Goal: Task Accomplishment & Management: Manage account settings

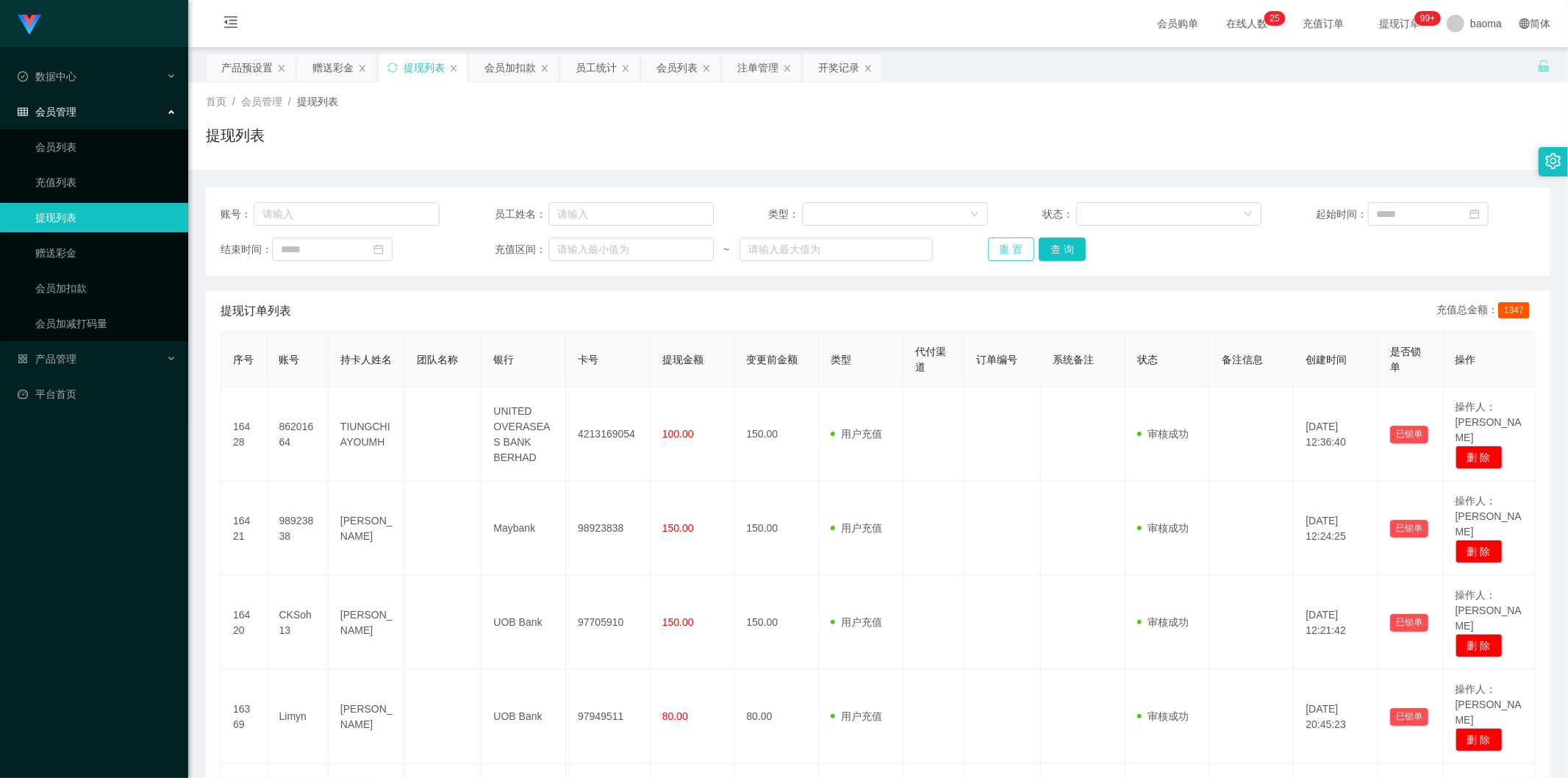
drag, startPoint x: 1000, startPoint y: 250, endPoint x: 961, endPoint y: 241, distance: 40.0
click at [1000, 248] on button "重 置" at bounding box center [1011, 249] width 47 height 24
click at [1072, 246] on button "查 询" at bounding box center [1062, 249] width 47 height 24
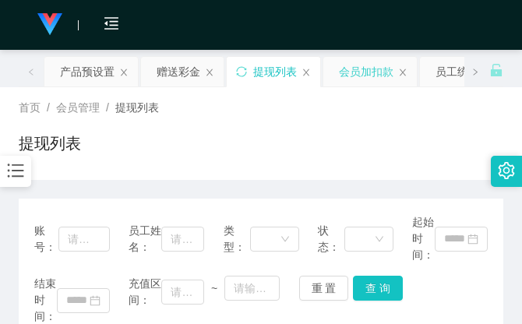
drag, startPoint x: 334, startPoint y: 126, endPoint x: 383, endPoint y: 65, distance: 78.6
click at [335, 121] on div "首页 / 会员管理 / 提现列表 / 提现列表" at bounding box center [261, 134] width 485 height 68
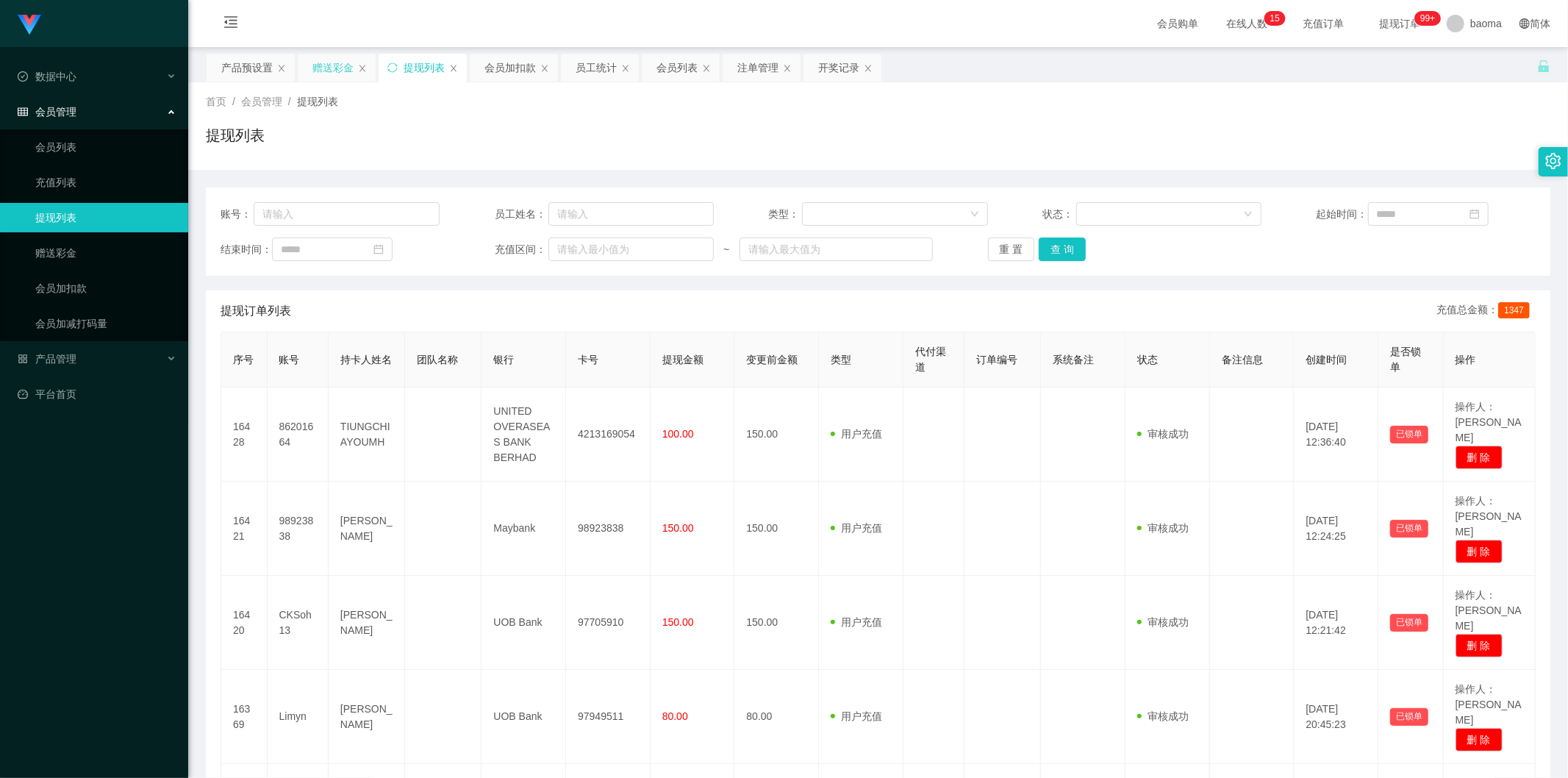
drag, startPoint x: 334, startPoint y: 63, endPoint x: 361, endPoint y: 62, distance: 27.0
click at [333, 63] on div "赠送彩金" at bounding box center [333, 68] width 42 height 28
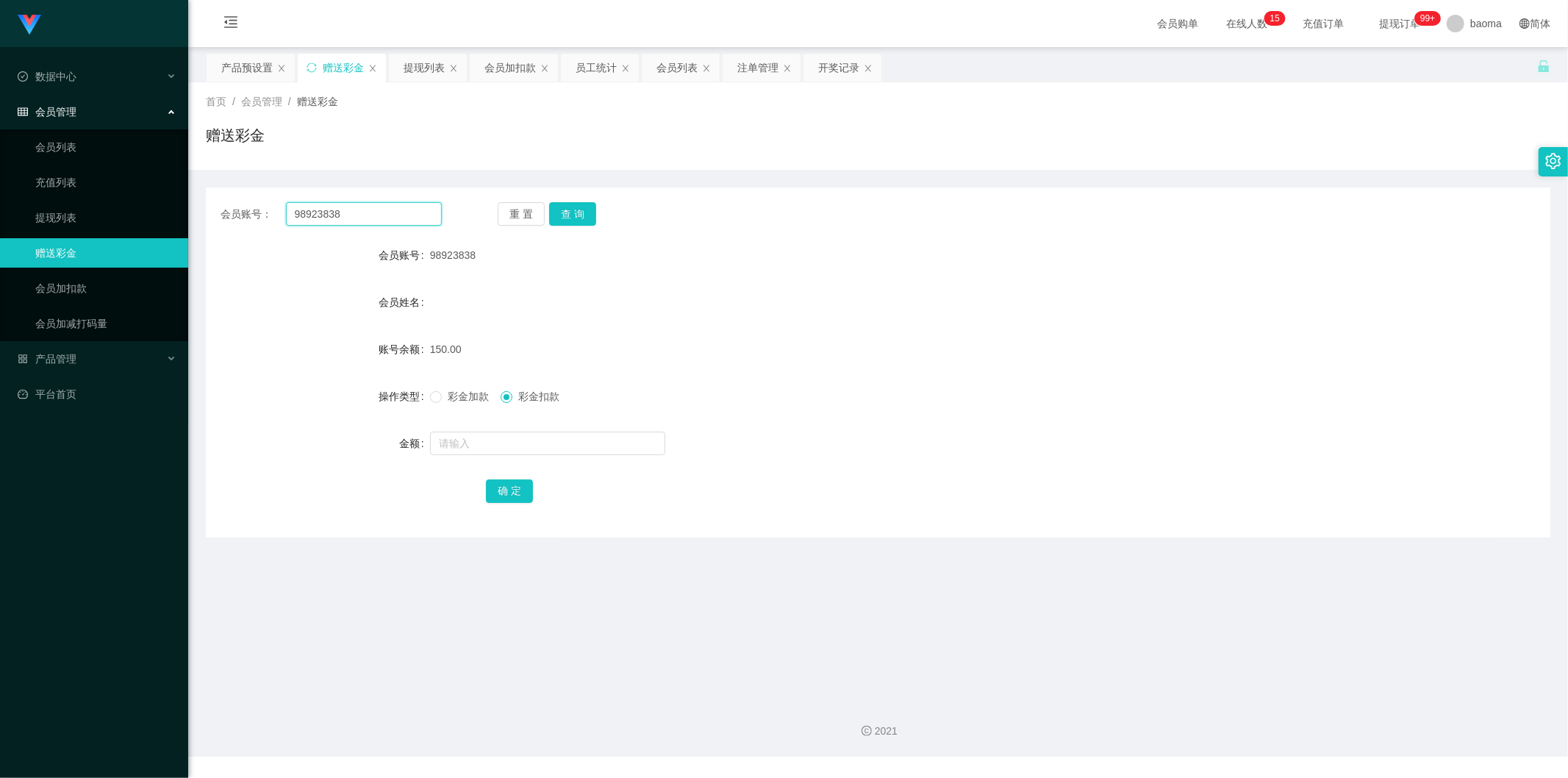
drag, startPoint x: 374, startPoint y: 215, endPoint x: 210, endPoint y: 185, distance: 166.7
click at [209, 184] on div "会员账号： 98923838 重 置 查 询 会员账号 98923838 会员姓名 账号余额 150.00 操作类型 彩金加款 彩金扣款 金额 确 定" at bounding box center [877, 354] width 1344 height 368
paste input "CKSoh13"
type input "CKSoh13"
click at [568, 217] on button "查 询" at bounding box center [573, 213] width 47 height 24
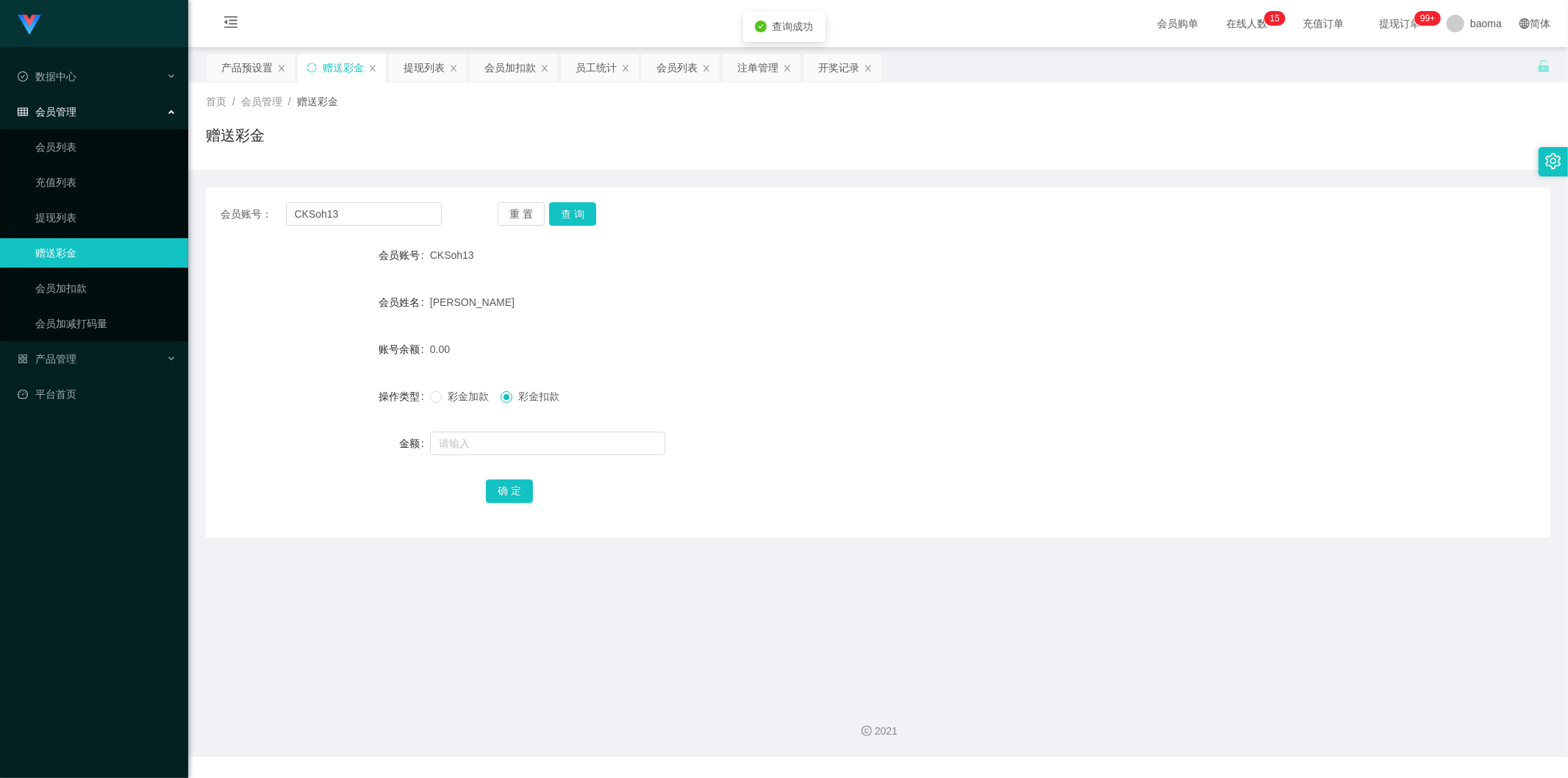
click at [430, 390] on label "彩金加款" at bounding box center [462, 396] width 65 height 15
click at [486, 458] on form "会员账号 CKSoh13 会员姓名 [PERSON_NAME] 账号余额 0.00 操作类型 彩金加款 彩金扣款 金额 确 定" at bounding box center [877, 372] width 1344 height 265
drag, startPoint x: 572, startPoint y: 219, endPoint x: 561, endPoint y: 242, distance: 25.5
click at [572, 218] on button "查 询" at bounding box center [573, 213] width 47 height 24
click at [467, 441] on input "text" at bounding box center [547, 442] width 235 height 24
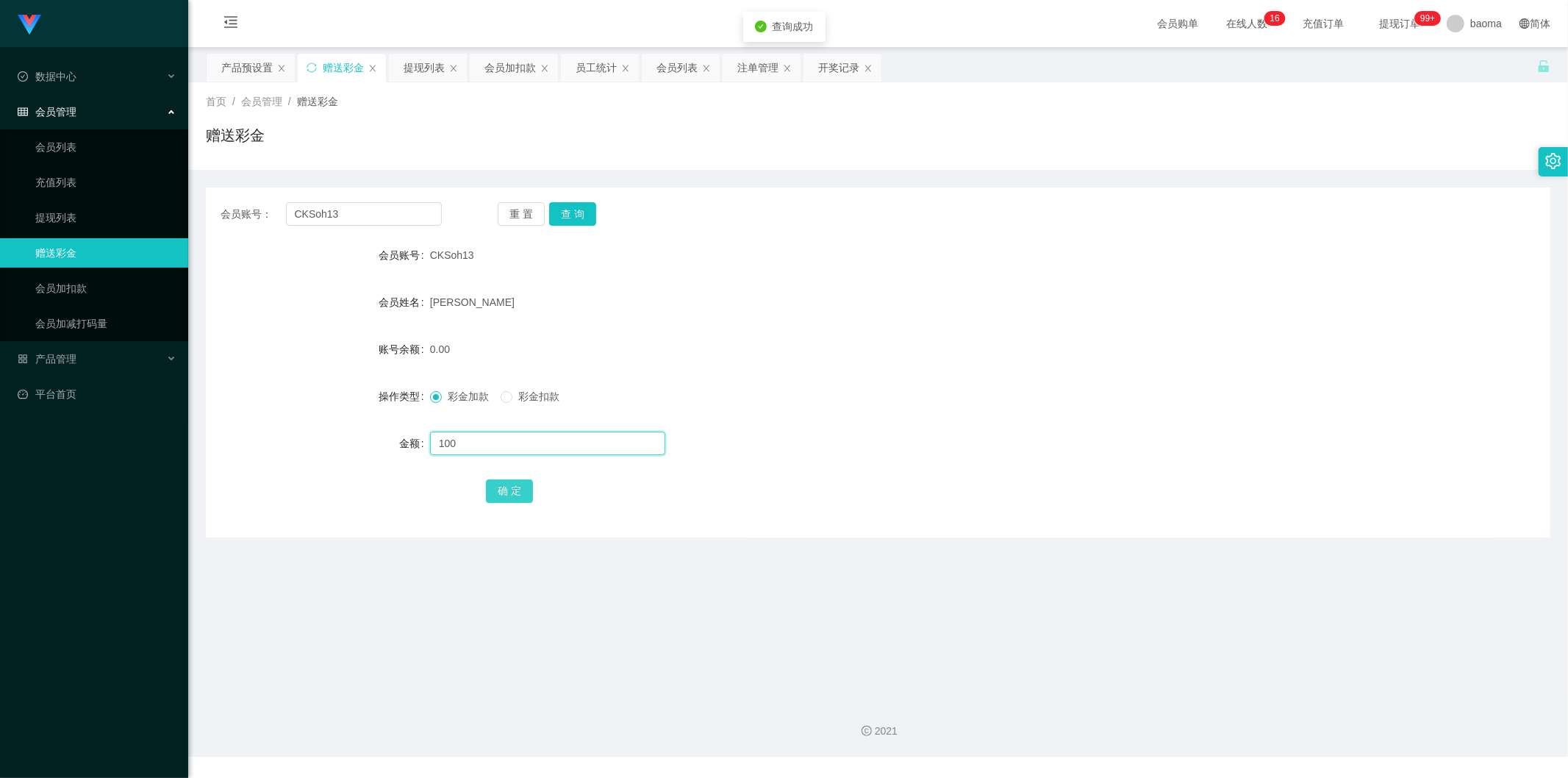
type input "100"
click at [506, 484] on button "确 定" at bounding box center [509, 490] width 47 height 24
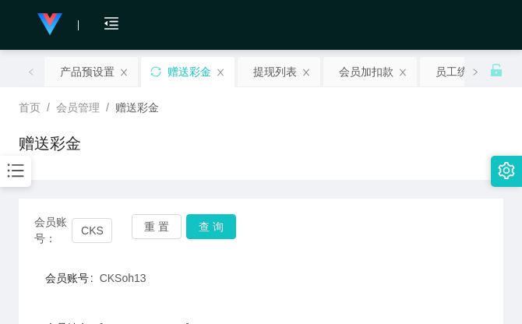
click at [364, 118] on div "首页 / 会员管理 / 赠送彩金 / 赠送彩金" at bounding box center [261, 134] width 485 height 68
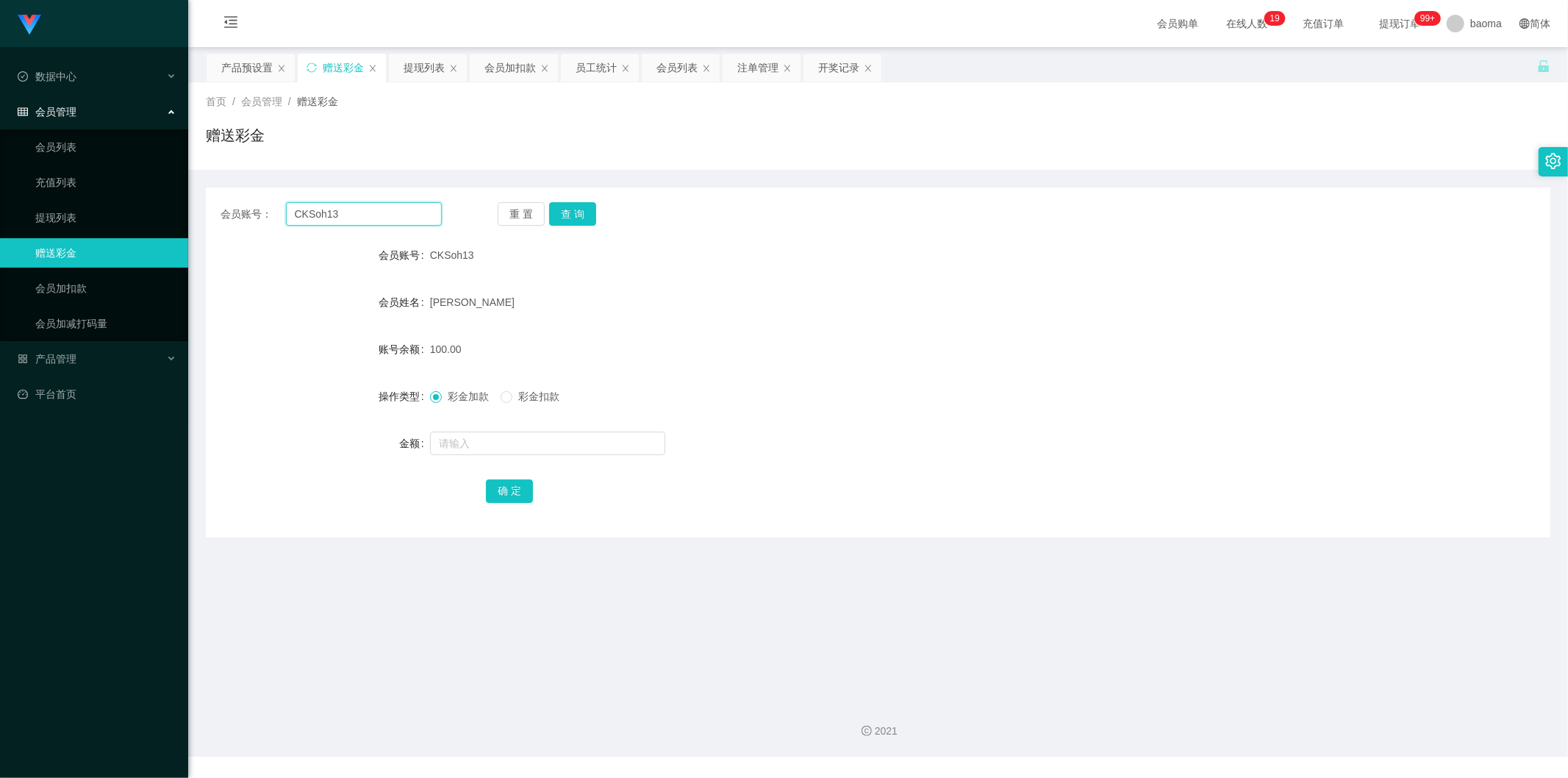
drag, startPoint x: 405, startPoint y: 215, endPoint x: 219, endPoint y: 196, distance: 187.0
click at [222, 196] on div "会员账号： CKSoh13 重 置 查 询 会员账号 CKSoh13 会员姓名 [PERSON_NAME] 账号余额 100.00 操作类型 彩金加款 彩金扣…" at bounding box center [877, 362] width 1344 height 350
paste input "98923838"
type input "98923838"
click at [569, 213] on button "查 询" at bounding box center [573, 213] width 47 height 24
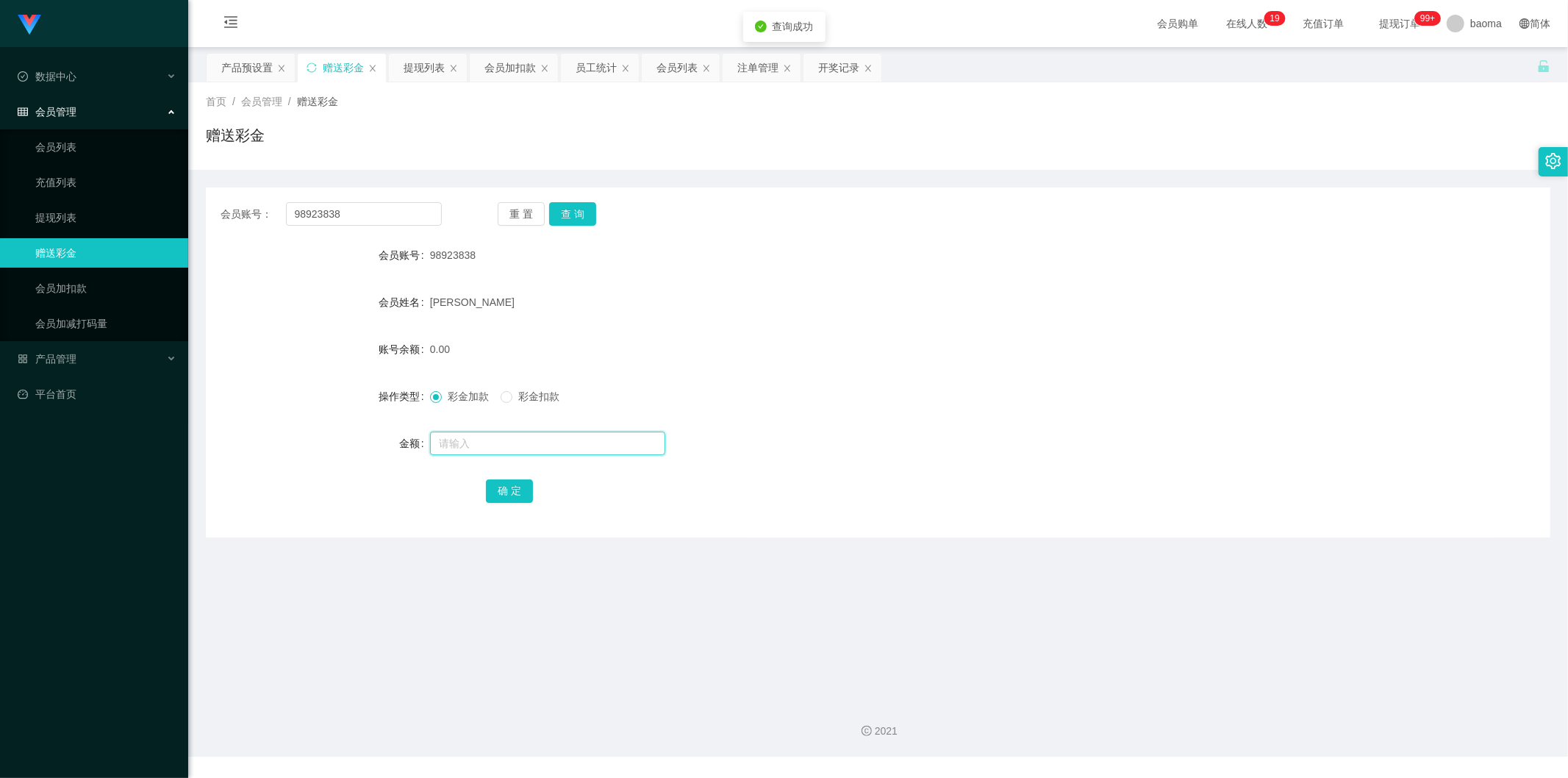
click at [468, 434] on input "text" at bounding box center [547, 442] width 235 height 24
type input "1000"
click at [512, 478] on div "确 定" at bounding box center [878, 489] width 785 height 29
click at [676, 71] on div "会员列表" at bounding box center [677, 68] width 42 height 28
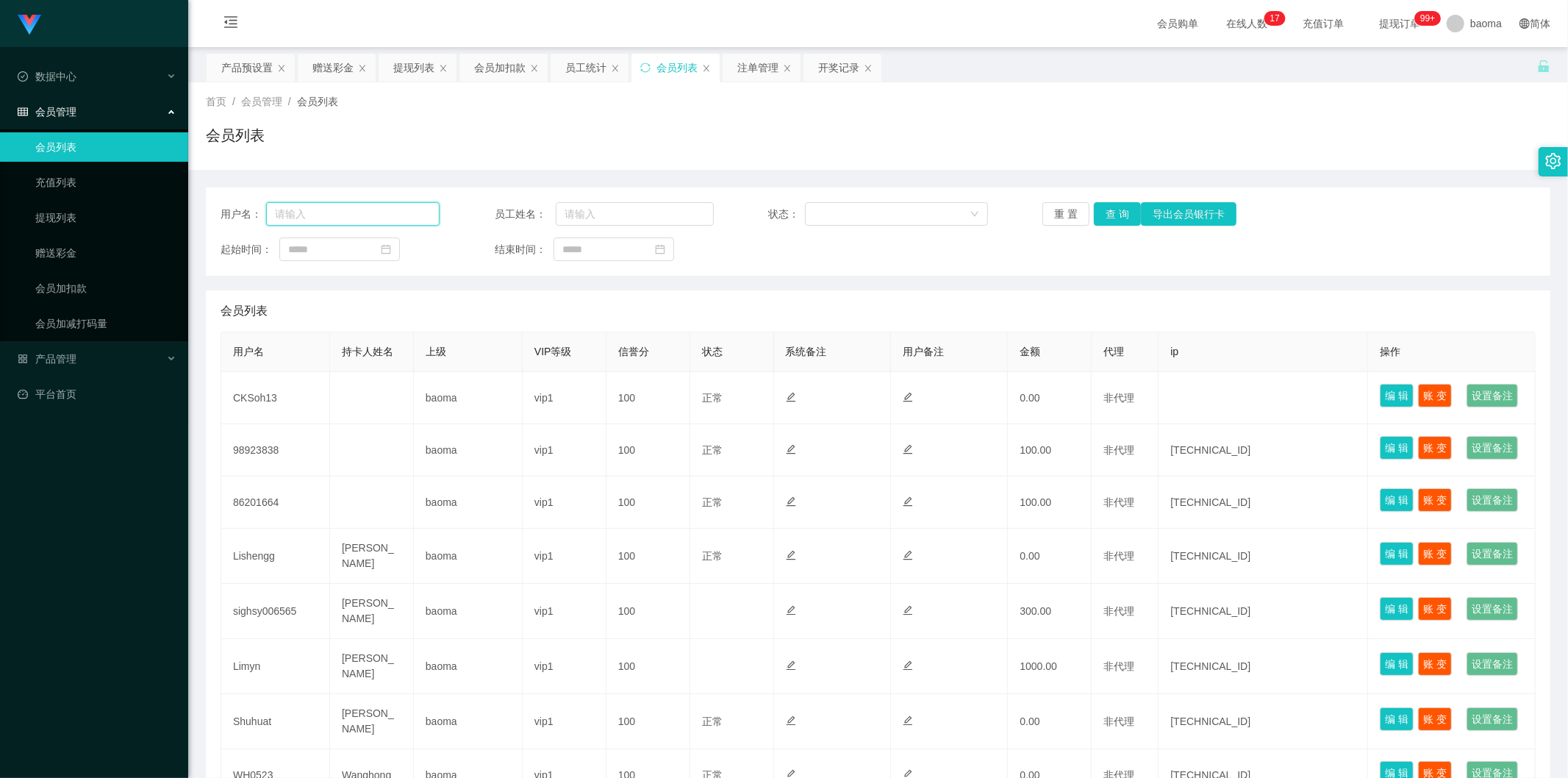
click at [342, 222] on input "text" at bounding box center [353, 213] width 174 height 24
paste input "98923838"
type input "98923838"
click at [1121, 216] on button "查 询" at bounding box center [1118, 213] width 47 height 24
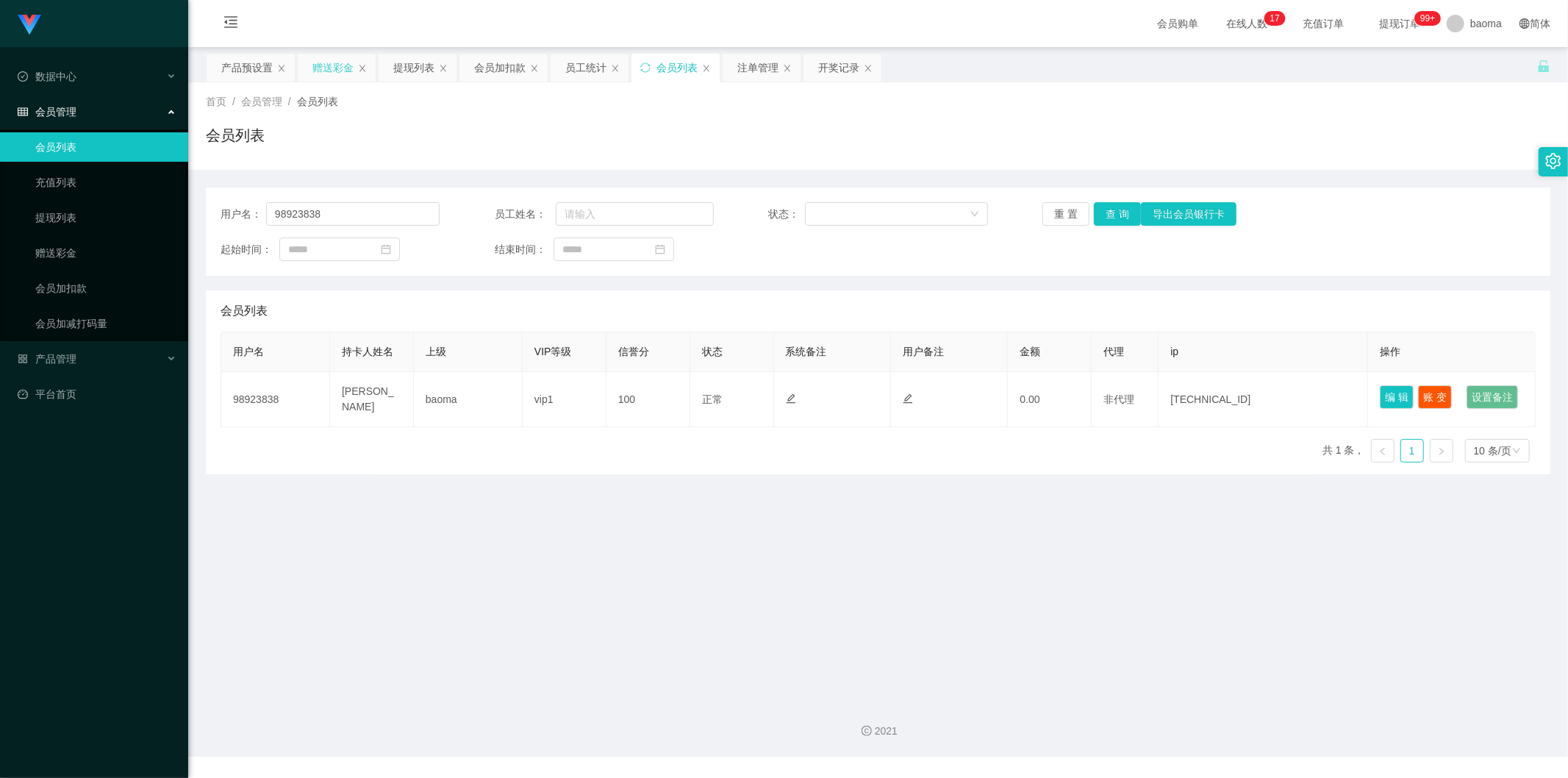
click at [346, 64] on div "赠送彩金" at bounding box center [333, 68] width 42 height 28
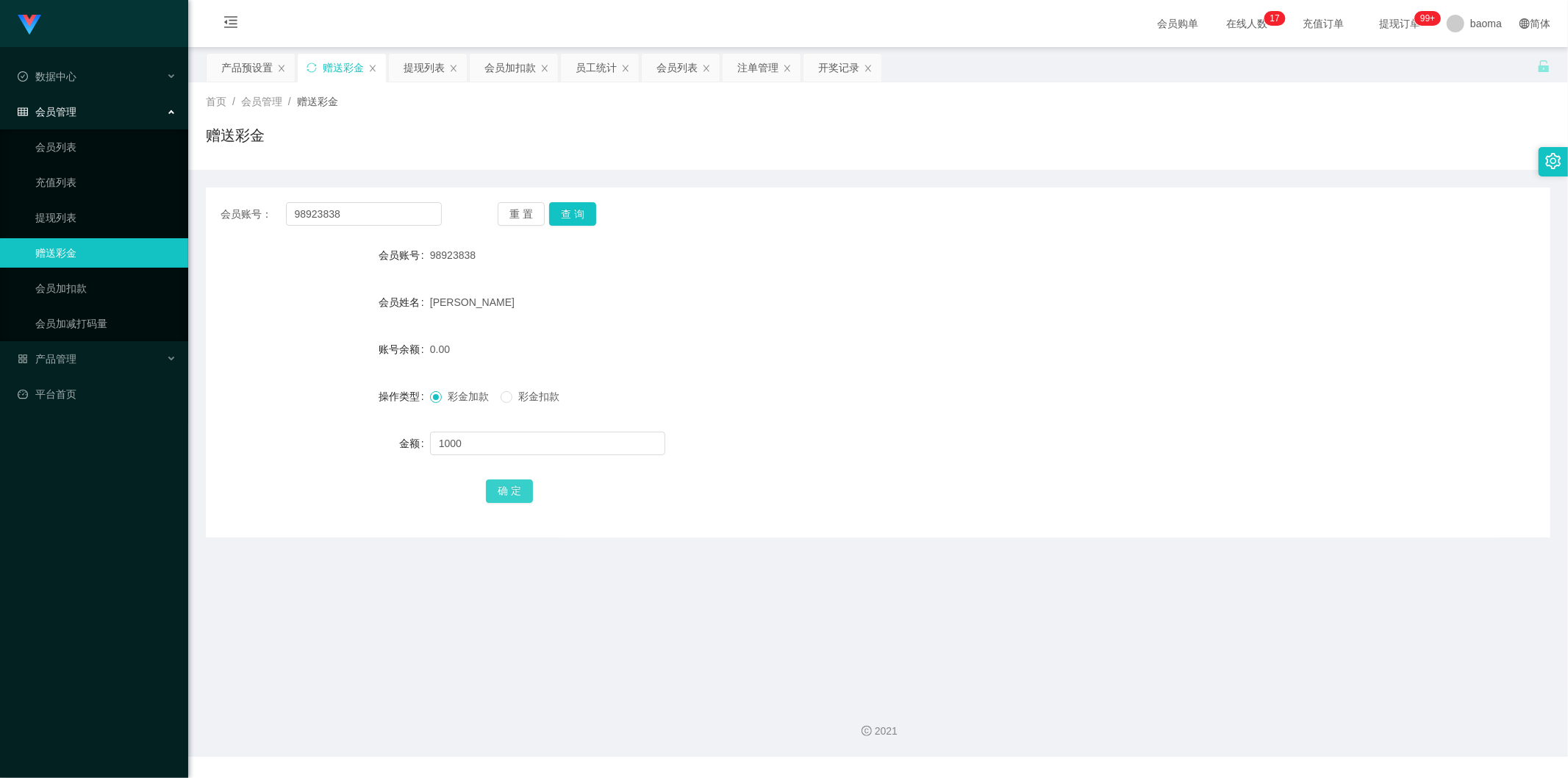
click at [512, 493] on button "确 定" at bounding box center [509, 490] width 47 height 24
click at [662, 72] on div "会员列表" at bounding box center [677, 68] width 42 height 28
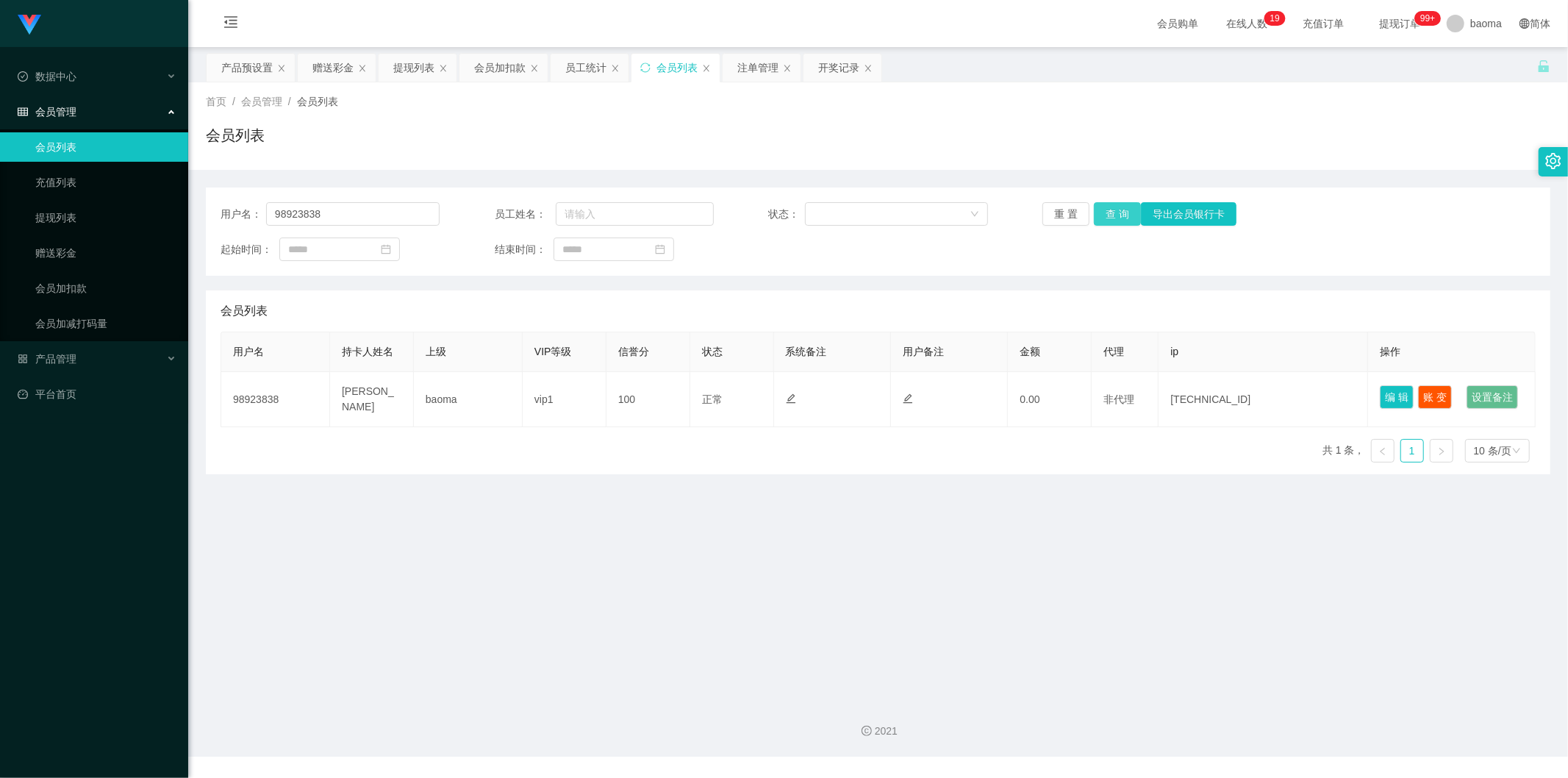
click at [1106, 215] on button "查 询" at bounding box center [1118, 213] width 47 height 24
click at [1106, 215] on div "重 置 查 询 导出会员银行卡" at bounding box center [1152, 213] width 219 height 24
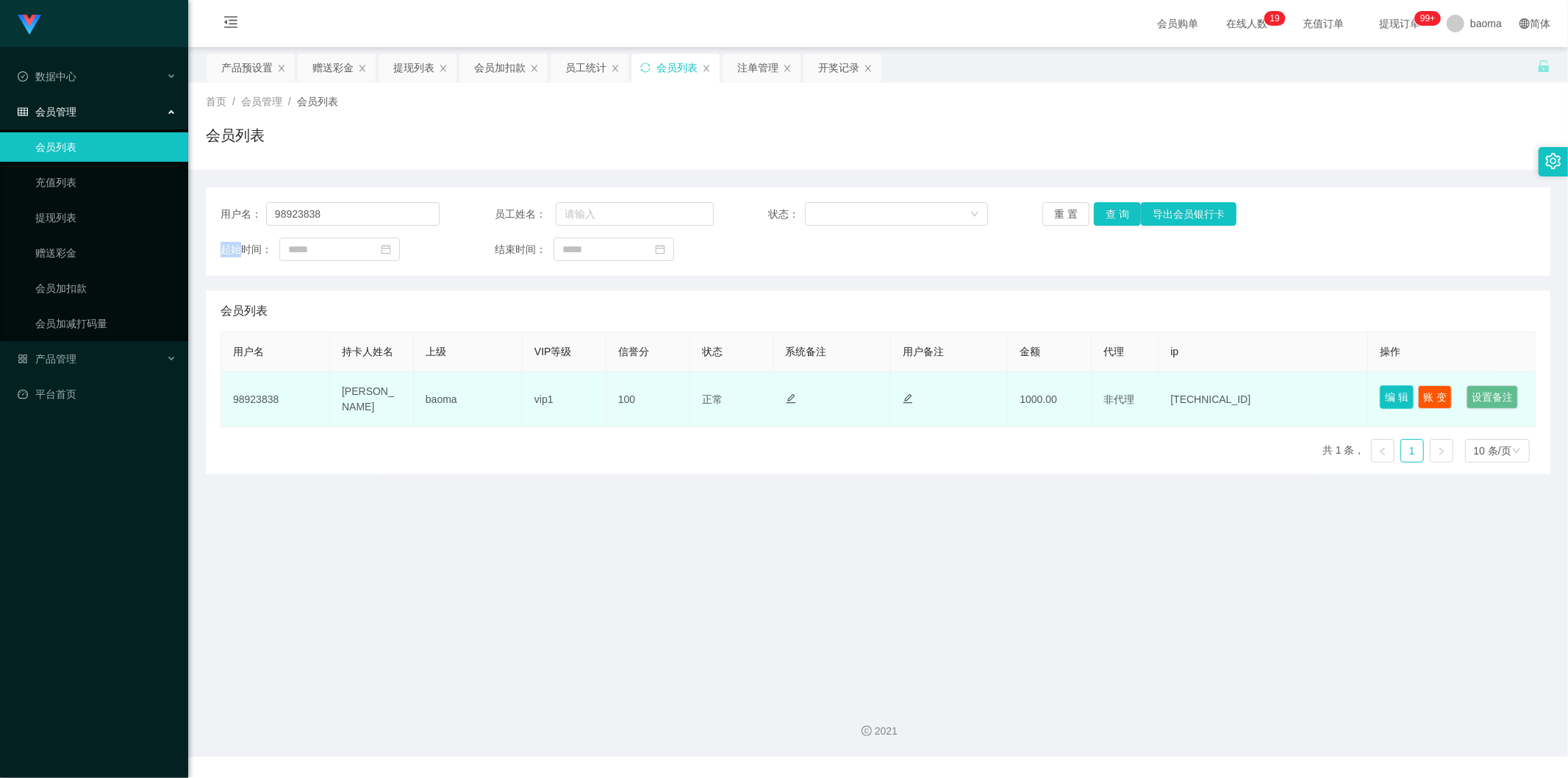
click at [1388, 393] on button "编 辑" at bounding box center [1397, 396] width 34 height 24
type input "98923838"
type input "[PERSON_NAME]"
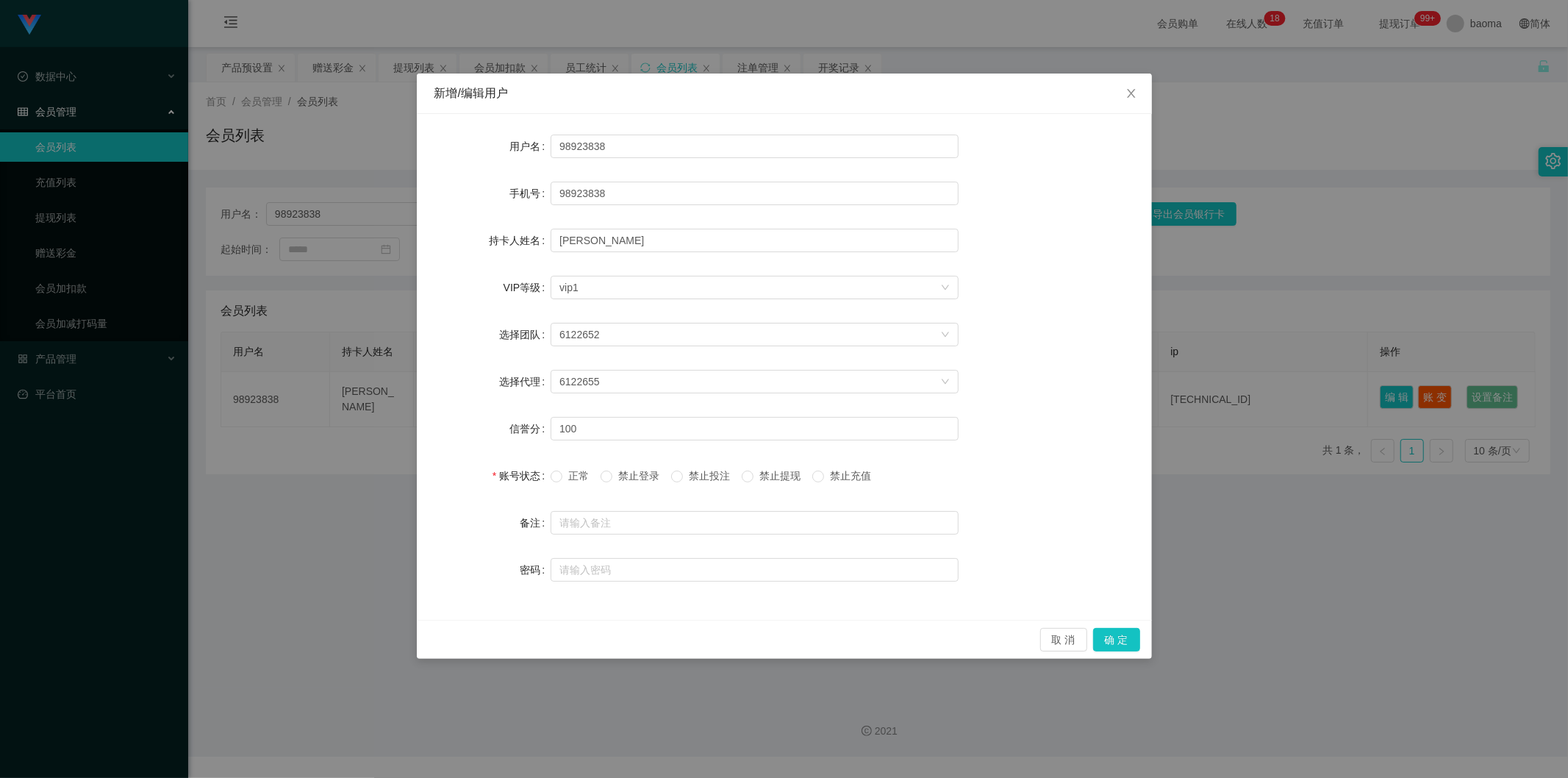
click at [1232, 473] on div "新增/编辑用户 用户名 98923838 手机号 98923838 持卡人姓名 [PERSON_NAME] VIP等级 选择VIP等级 vip1 选择团队 6…" at bounding box center [784, 389] width 1568 height 778
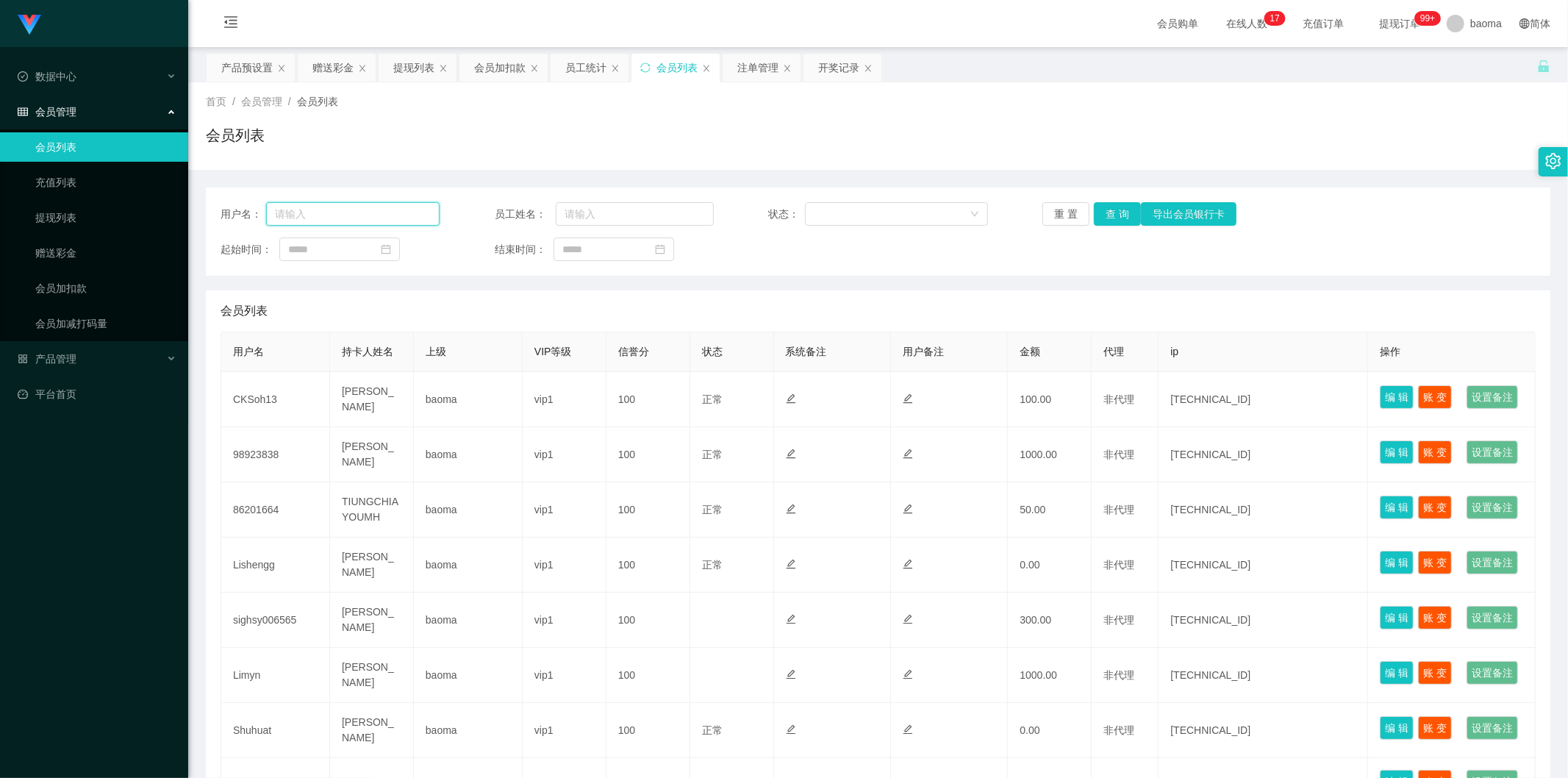
click at [408, 216] on input "text" at bounding box center [353, 213] width 174 height 24
paste input "98923838"
click at [1120, 207] on button "查 询" at bounding box center [1118, 213] width 47 height 24
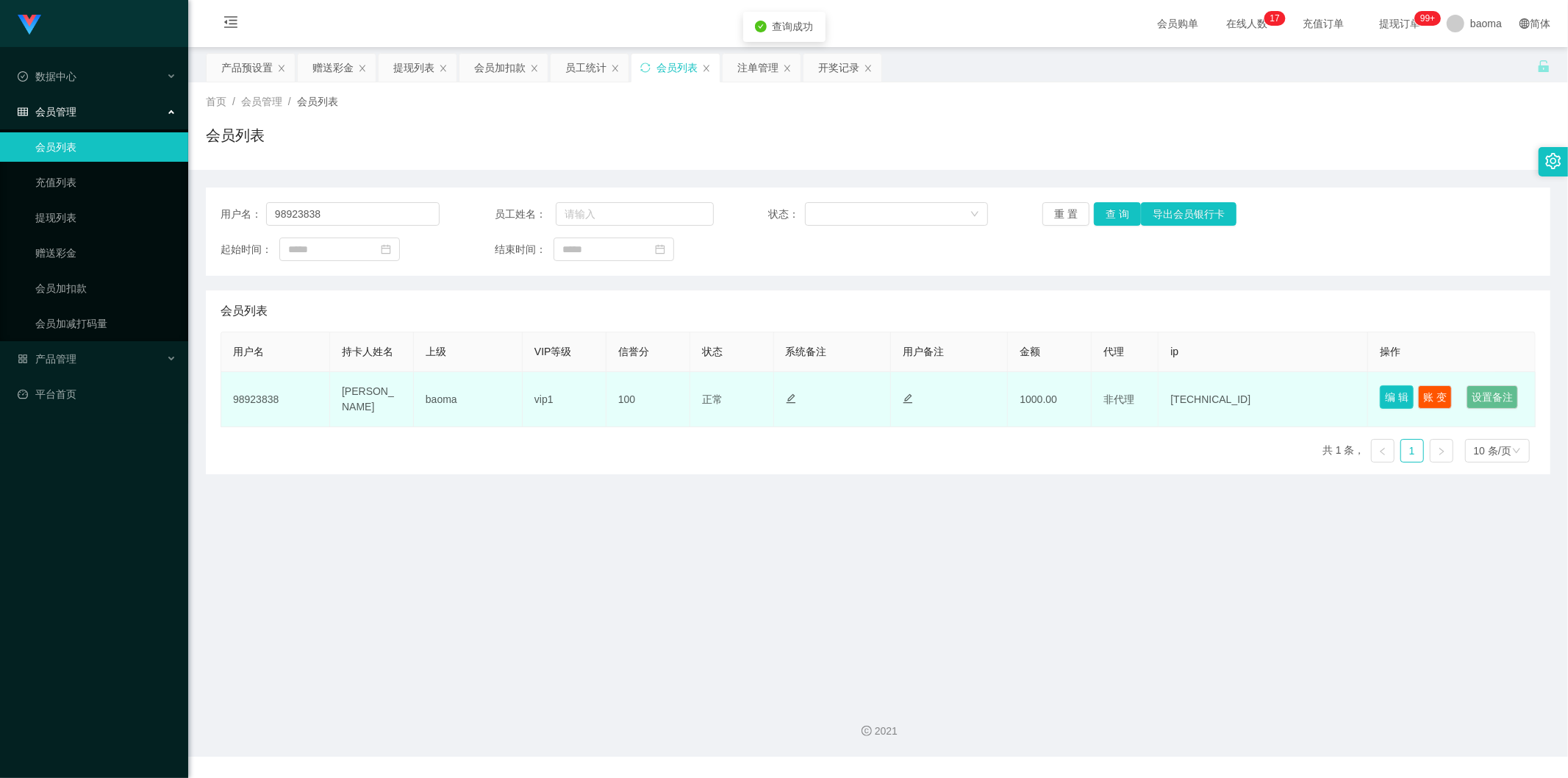
click at [1398, 391] on button "编 辑" at bounding box center [1397, 396] width 34 height 24
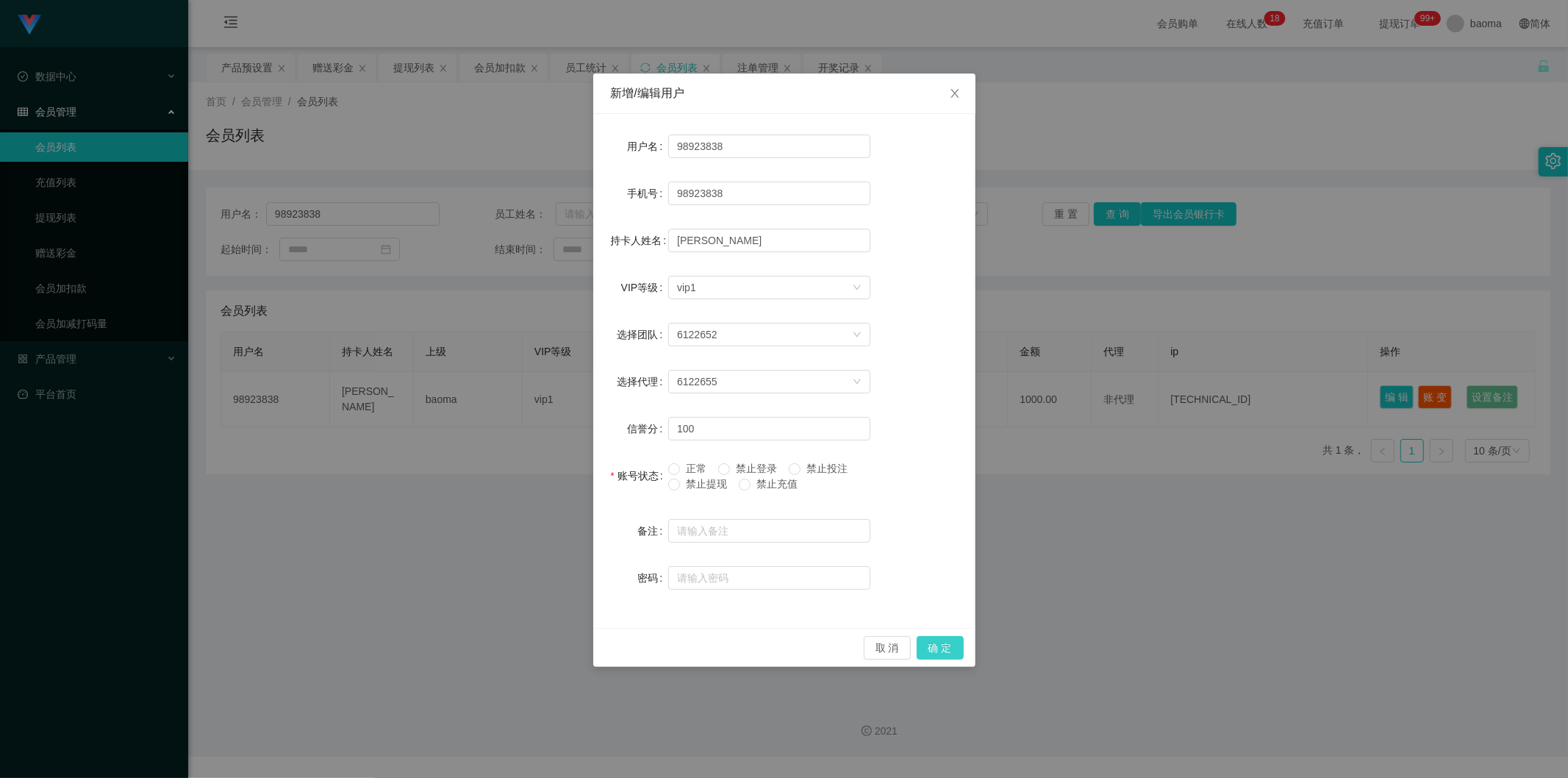
click at [953, 644] on button "确 定" at bounding box center [941, 647] width 47 height 24
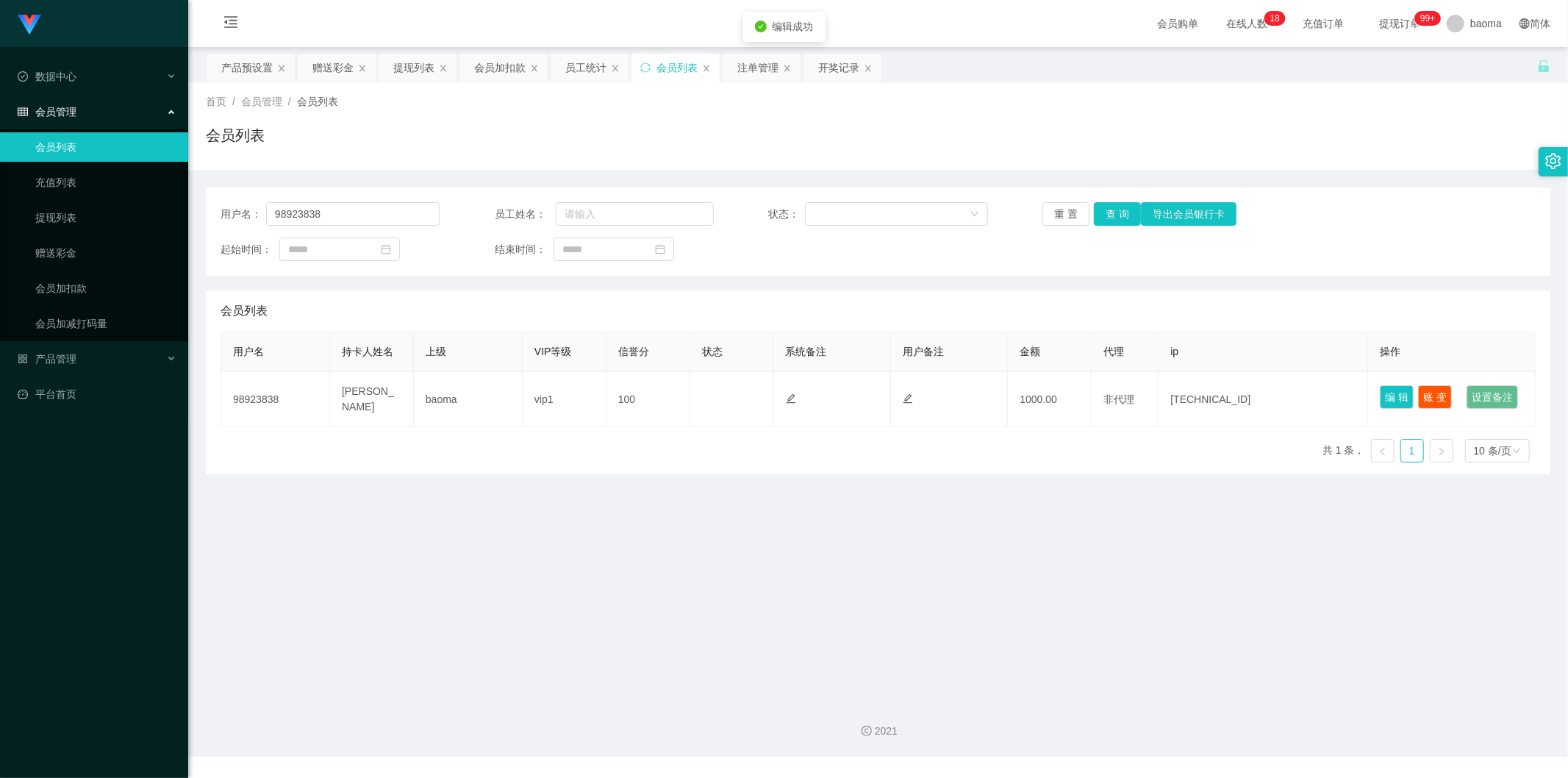
click at [986, 542] on main "关闭左侧 关闭右侧 关闭其它 刷新页面 产品预设置 赠送彩金 提现列表 会员加扣款 员工统计 会员列表 注单管理 开奖记录 首页 / 会员管理 / 会员列表 …" at bounding box center [878, 368] width 1380 height 641
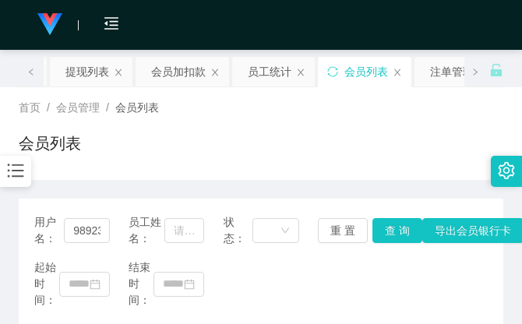
click at [400, 122] on div "首页 / 会员管理 / 会员列表 / 会员列表" at bounding box center [261, 134] width 485 height 68
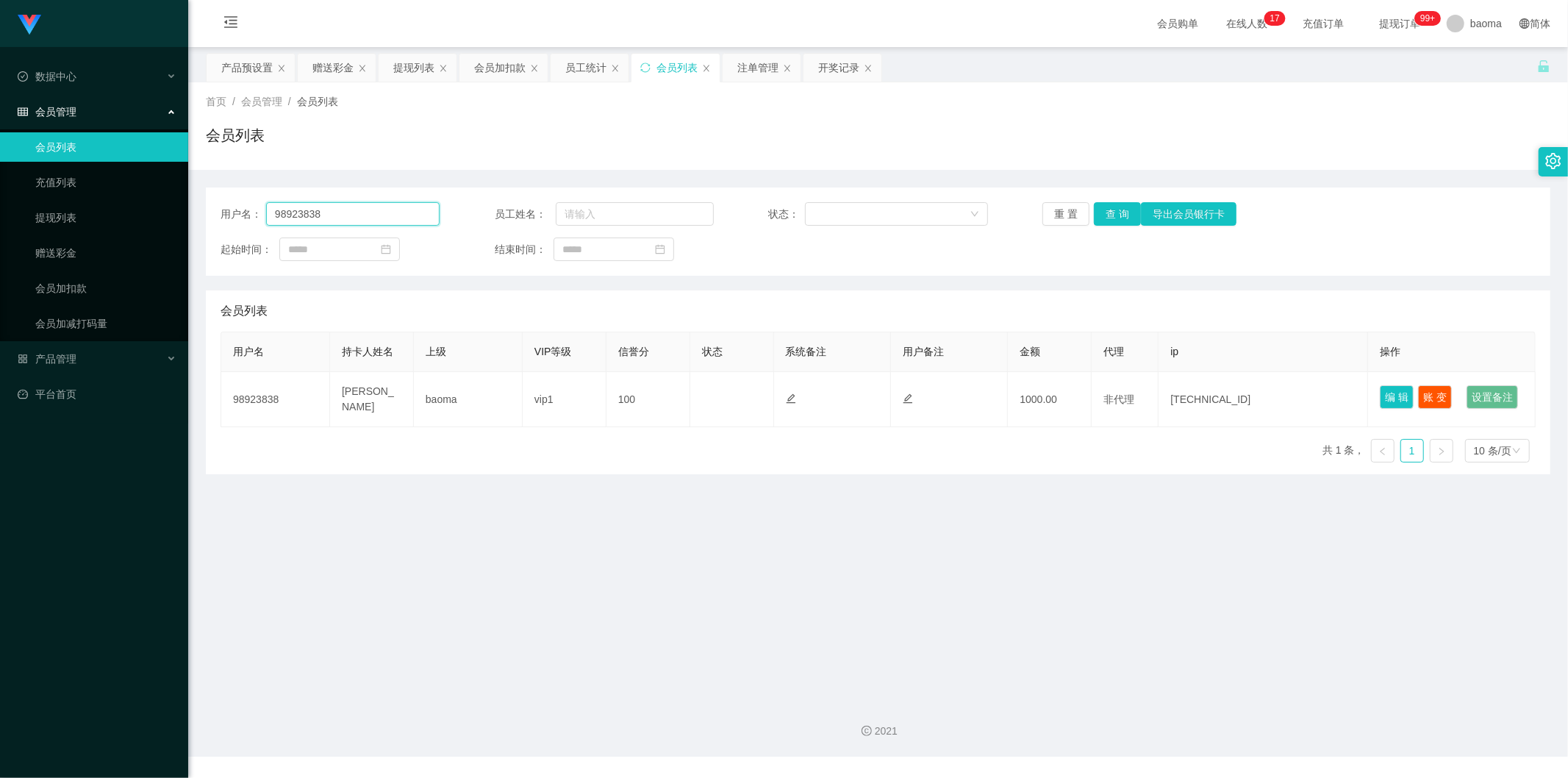
drag, startPoint x: 399, startPoint y: 224, endPoint x: 226, endPoint y: 197, distance: 175.1
click at [226, 197] on div "用户名： 98923838 员工姓名： 状态： 重 置 查 询 导出会员银行卡 起始时间： 结束时间：" at bounding box center [877, 232] width 1344 height 89
paste input "CKSoh13"
type input "CKSoh13"
click at [1118, 214] on button "查 询" at bounding box center [1118, 213] width 47 height 24
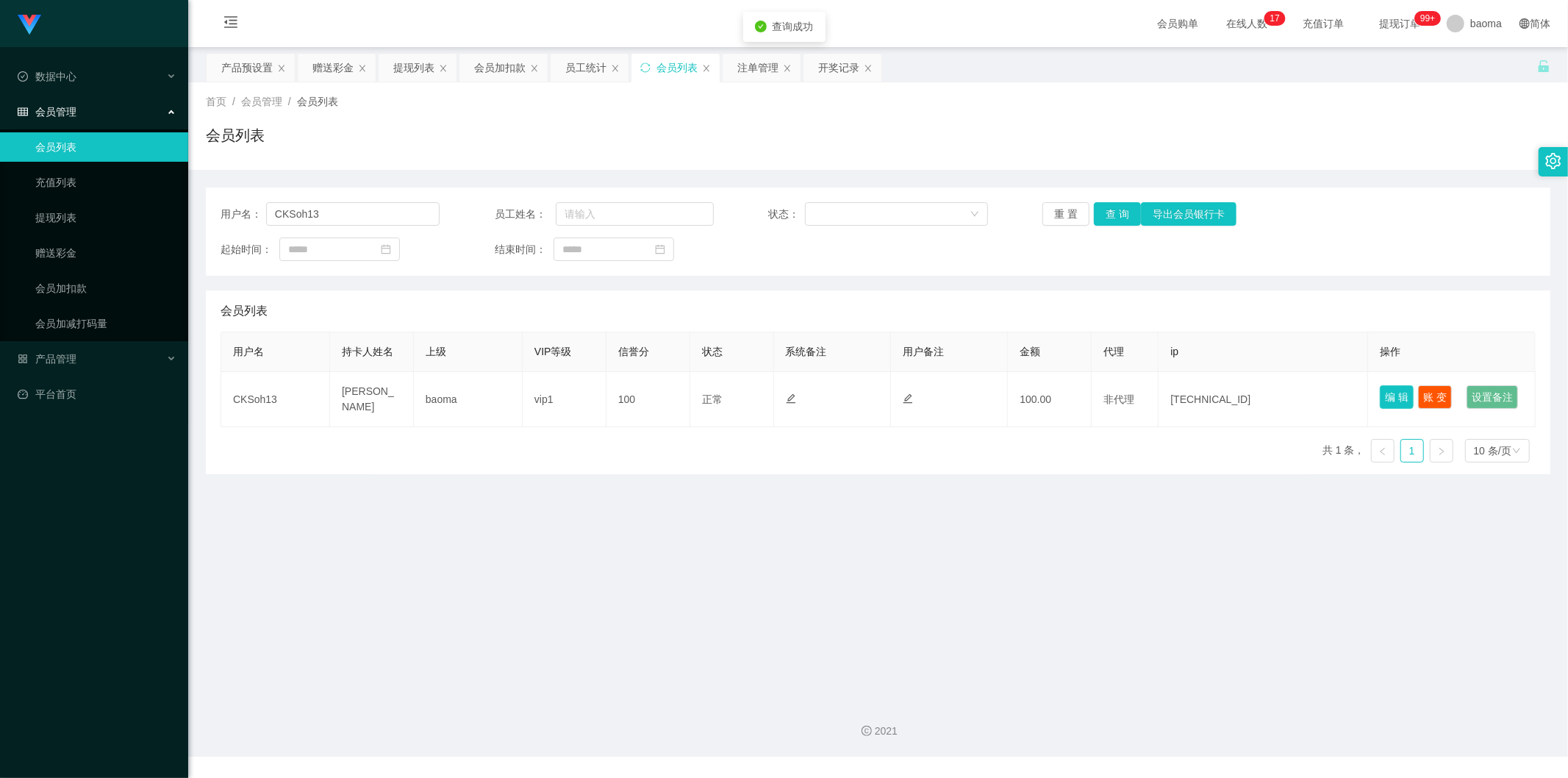
click at [1390, 393] on button "编 辑" at bounding box center [1397, 396] width 34 height 24
type input "CKSoh13"
type input "[PERSON_NAME]"
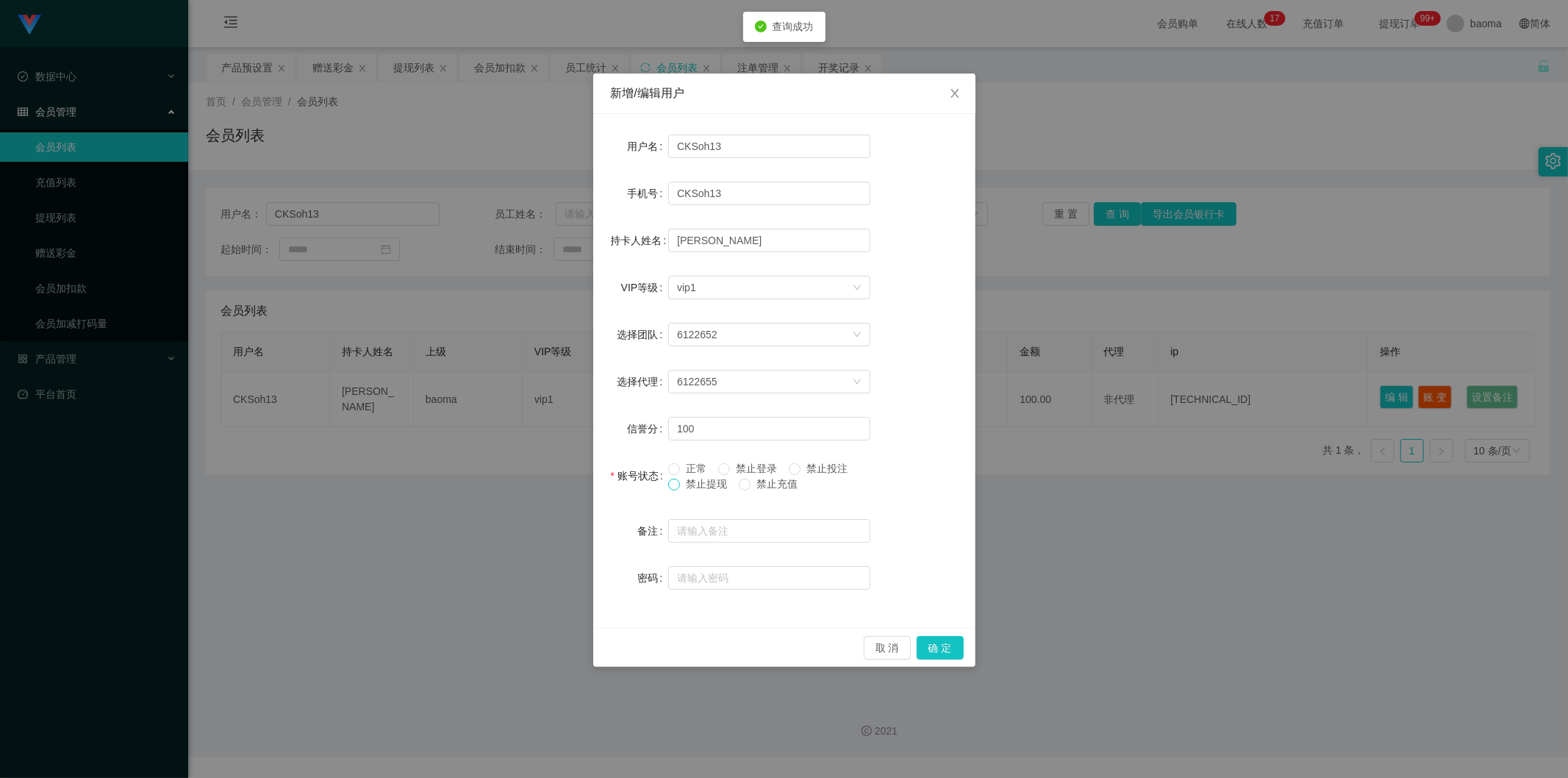
click at [677, 484] on label "禁止提现" at bounding box center [700, 484] width 65 height 15
click at [945, 649] on button "确 定" at bounding box center [941, 647] width 47 height 24
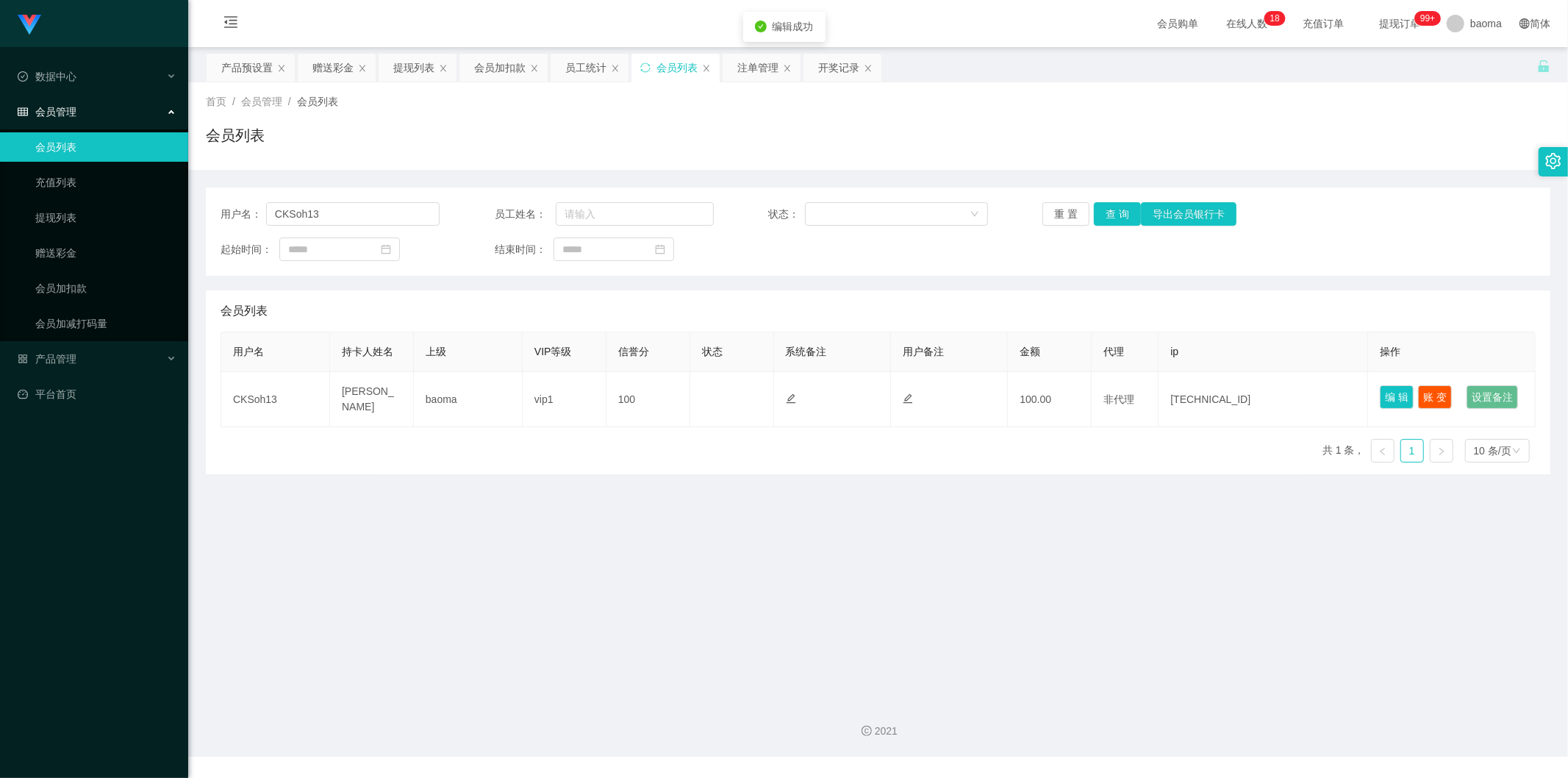
drag, startPoint x: 905, startPoint y: 558, endPoint x: 908, endPoint y: 568, distance: 10.4
click at [905, 558] on main "关闭左侧 关闭右侧 关闭其它 刷新页面 产品预设置 赠送彩金 提现列表 会员加扣款 员工统计 会员列表 注单管理 开奖记录 首页 / 会员管理 / 会员列表 …" at bounding box center [878, 368] width 1380 height 641
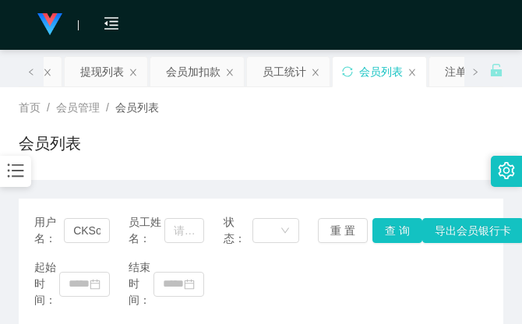
click at [367, 118] on div "首页 / 会员管理 / 会员列表 / 会员列表" at bounding box center [261, 134] width 485 height 68
